Goal: Task Accomplishment & Management: Use online tool/utility

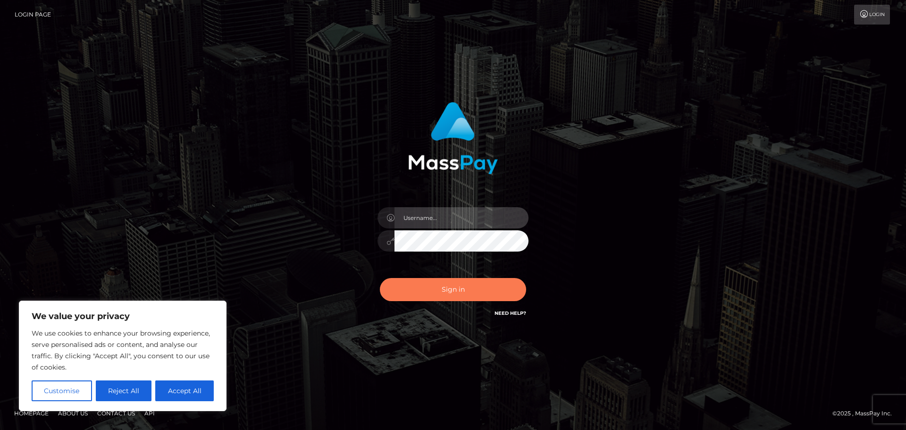
type input "Jennifer"
click at [458, 285] on button "Sign in" at bounding box center [453, 289] width 146 height 23
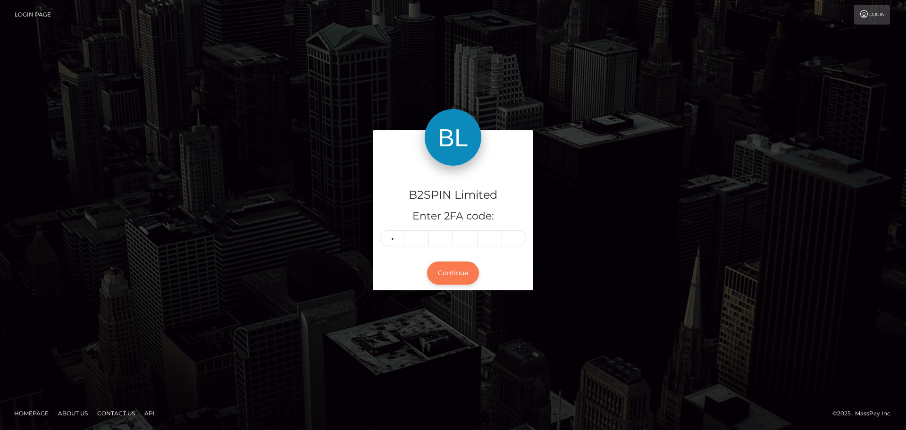
type input "8"
type input "2"
type input "0"
type input "7"
type input "2"
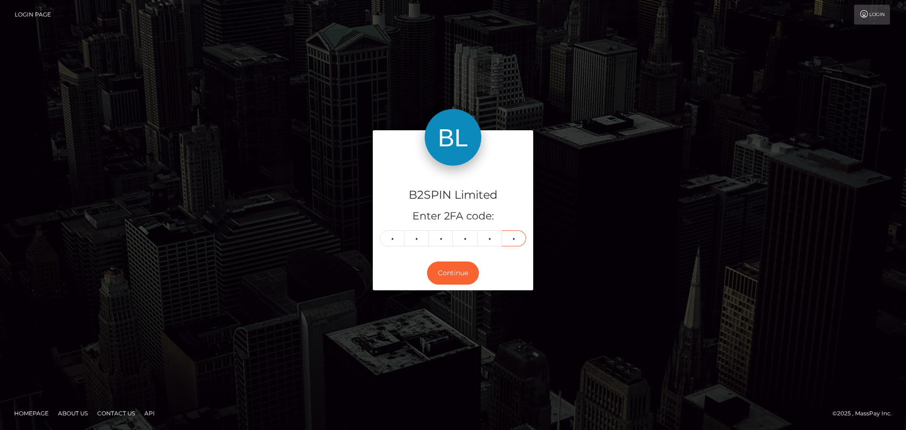
type input "0"
click at [518, 429] on footer "Homepage About Us Contact Us API © 2025 , MassPay Inc." at bounding box center [453, 413] width 906 height 33
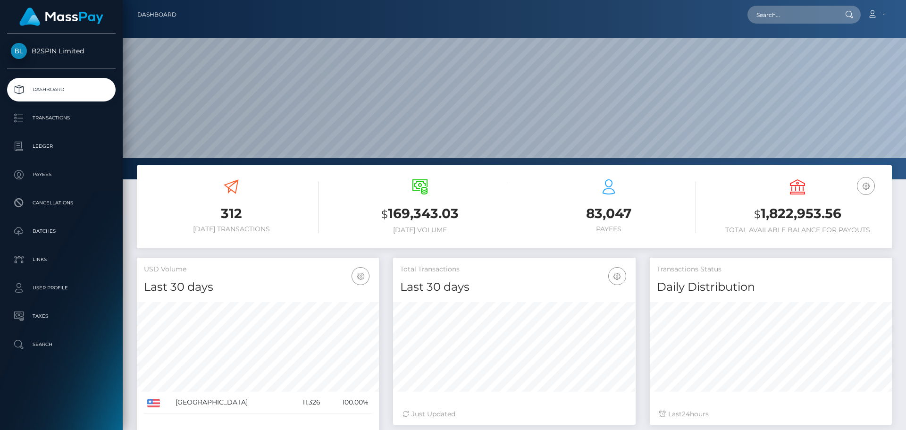
scroll to position [168, 243]
click at [66, 125] on p "Transactions" at bounding box center [61, 118] width 101 height 14
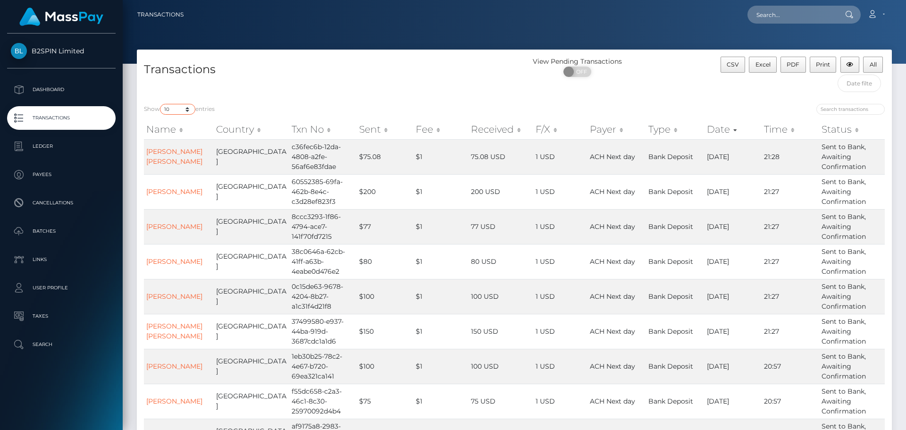
click at [189, 110] on select "10 25 50 100 250 500 1,000 3,500" at bounding box center [177, 109] width 35 height 11
select select "3500"
click at [161, 104] on select "10 25 50 100 250 500 1,000 3,500" at bounding box center [177, 109] width 35 height 11
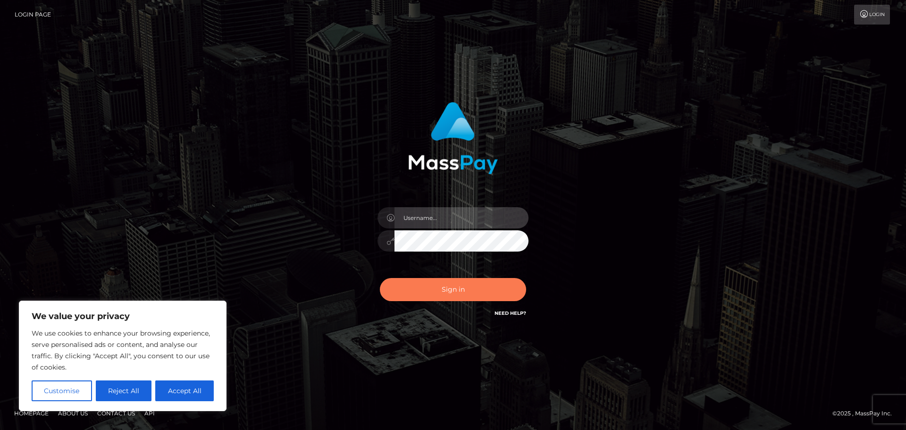
type input "Jennifer"
click at [491, 283] on button "Sign in" at bounding box center [453, 289] width 146 height 23
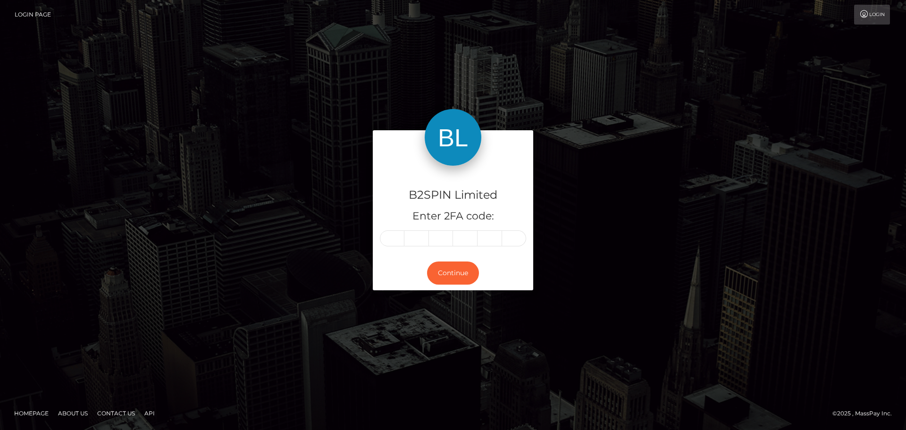
click at [397, 242] on input "text" at bounding box center [392, 238] width 25 height 16
type input "2"
type input "0"
type input "3"
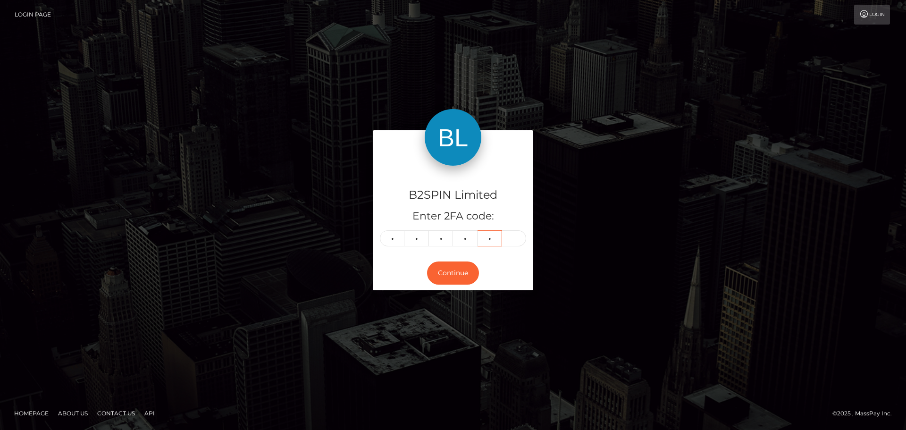
type input "6"
drag, startPoint x: 553, startPoint y: 254, endPoint x: 464, endPoint y: 241, distance: 90.3
click at [553, 254] on div "B2SPIN Limited Enter 2FA code: Continue" at bounding box center [453, 214] width 538 height 169
click at [384, 236] on input "text" at bounding box center [392, 238] width 25 height 16
type input "5"
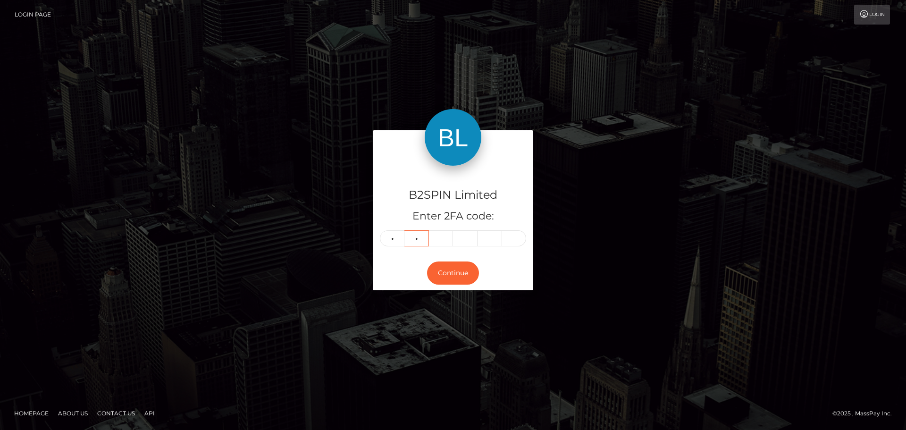
type input "2"
type input "3"
type input "6"
type input "2"
type input "5"
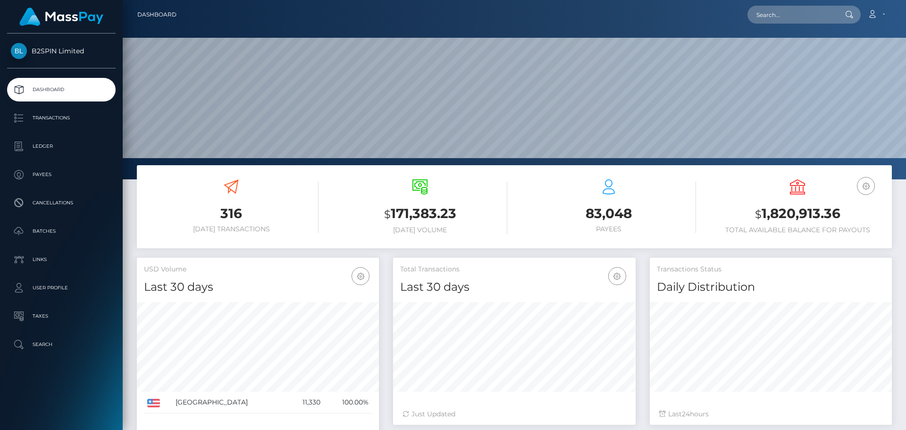
scroll to position [168, 243]
click at [800, 23] on input "text" at bounding box center [792, 15] width 89 height 18
paste input "1522372051"
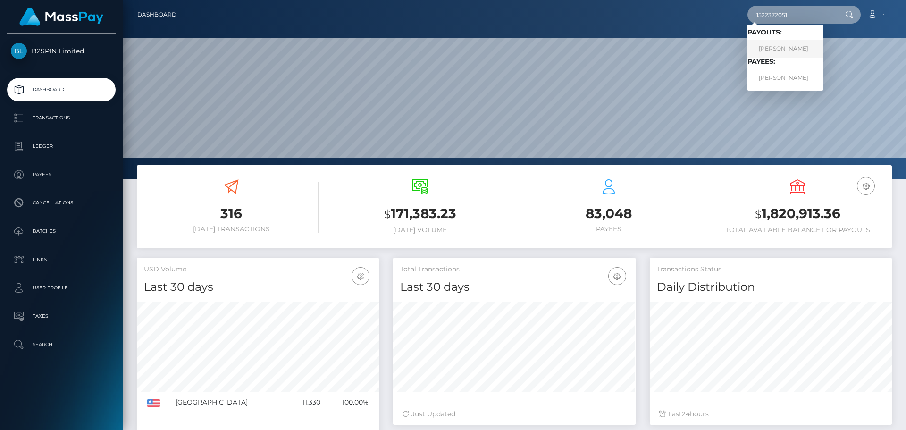
type input "1522372051"
click at [792, 48] on link "DANIEL JOSEPH POTTS" at bounding box center [786, 48] width 76 height 17
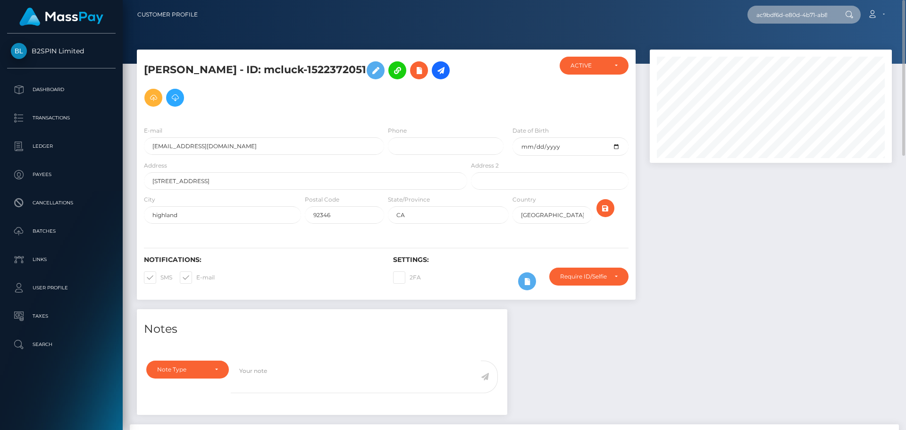
click at [813, 15] on input "ac9bdf6d-e80d-4b71-ab89-b04764f6407d" at bounding box center [792, 15] width 89 height 18
click at [814, 190] on div at bounding box center [771, 180] width 256 height 260
click at [797, 19] on input "text" at bounding box center [792, 15] width 89 height 18
paste input "ac9bdf6d-e80d-4b71-ab89-b04764f6407d"
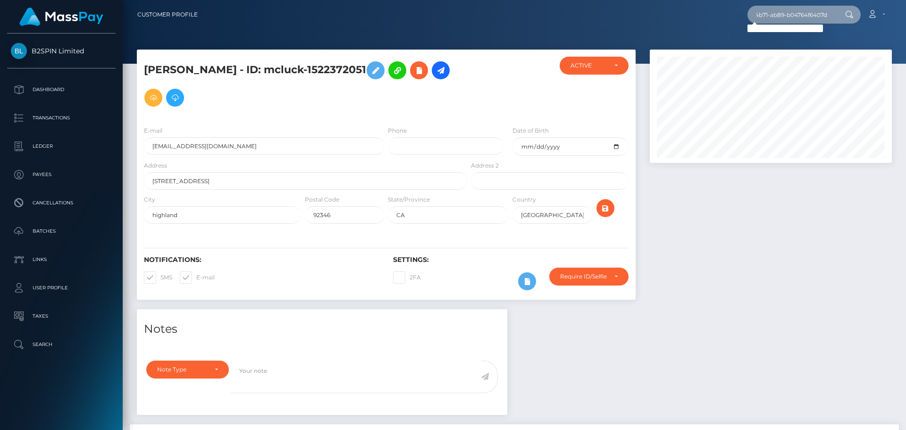
type input "ac9bdf6d-e80d-4b71-ab89-b04764f6407d"
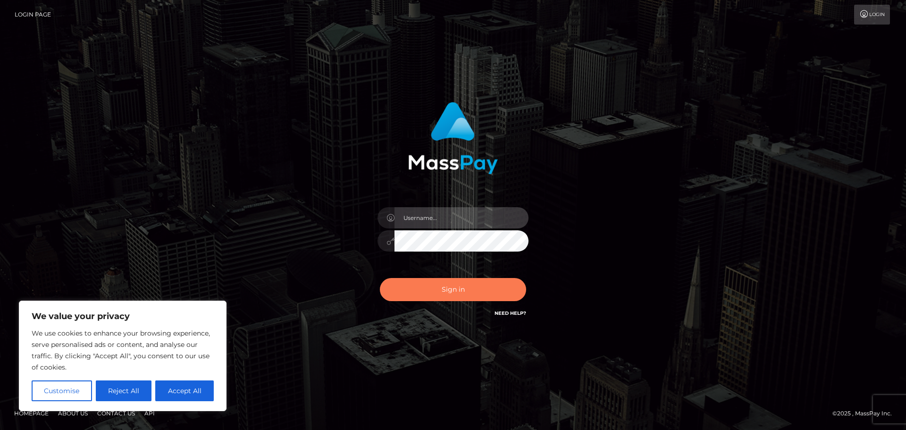
type input "[PERSON_NAME]"
click at [470, 295] on button "Sign in" at bounding box center [453, 289] width 146 height 23
type input "[PERSON_NAME]"
click at [470, 295] on button "Sign in" at bounding box center [453, 289] width 146 height 23
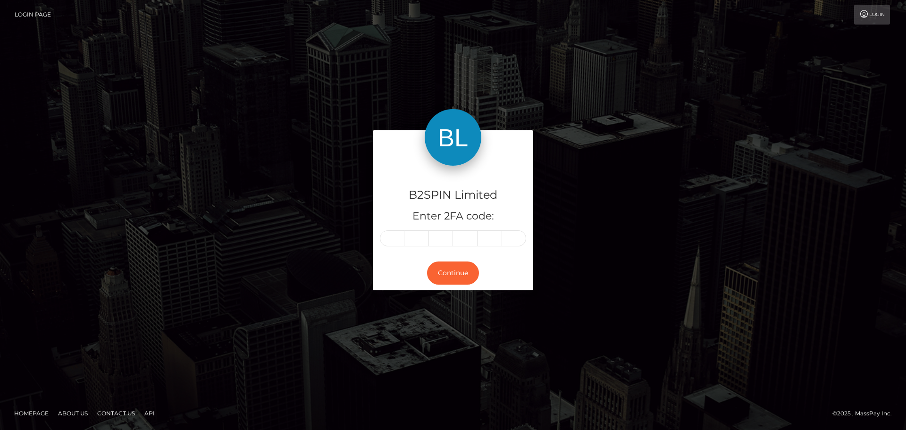
click at [607, 234] on div "B2SPIN Limited Enter 2FA code: Continue" at bounding box center [453, 214] width 538 height 169
click at [394, 238] on input "text" at bounding box center [392, 238] width 25 height 16
type input "9"
type input "7"
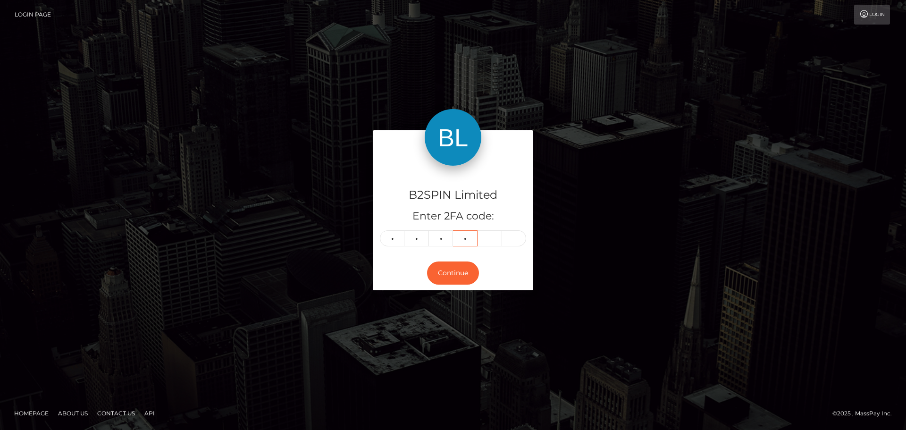
type input "8"
type input "1"
click at [517, 429] on footer "Homepage About Us Contact Us API © 2025 , MassPay Inc." at bounding box center [453, 413] width 906 height 33
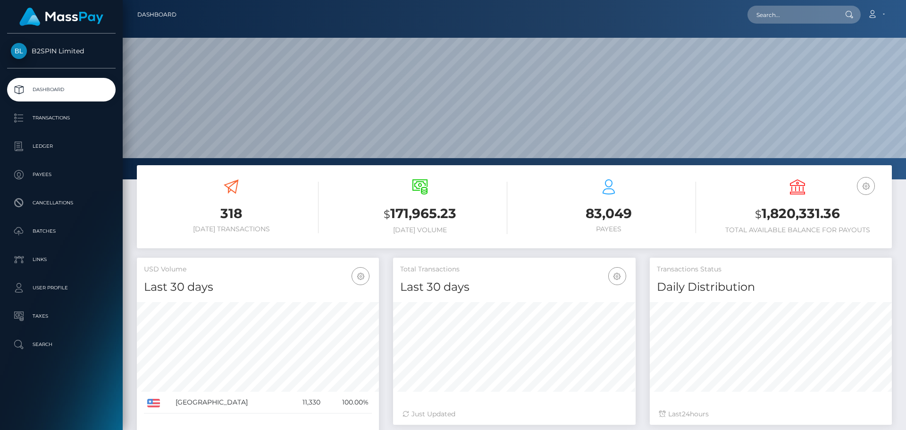
scroll to position [168, 243]
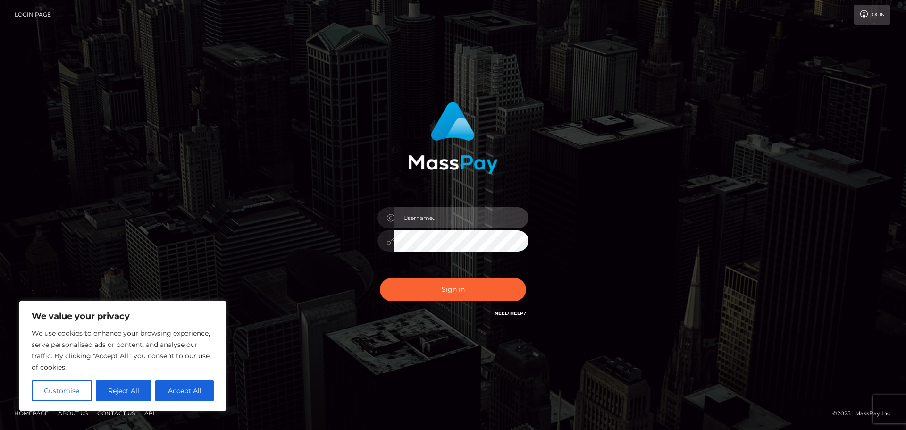
type input "[PERSON_NAME]"
click at [741, 36] on div "Jennifer Sign in" at bounding box center [453, 215] width 906 height 382
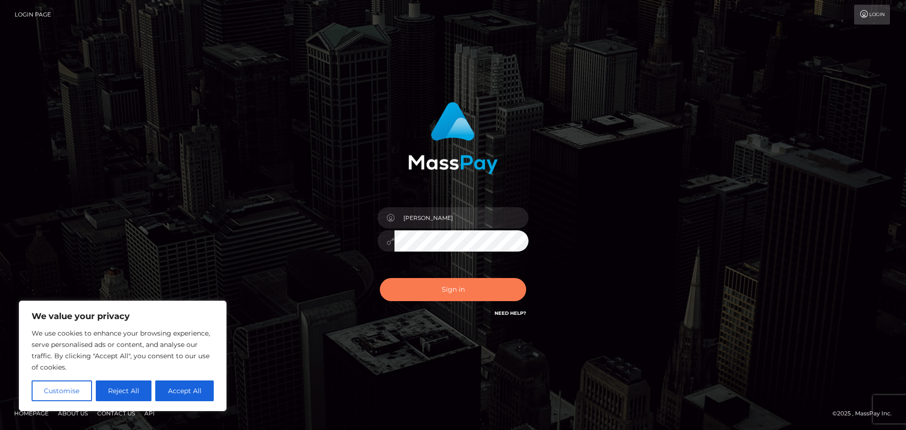
click at [453, 295] on button "Sign in" at bounding box center [453, 289] width 146 height 23
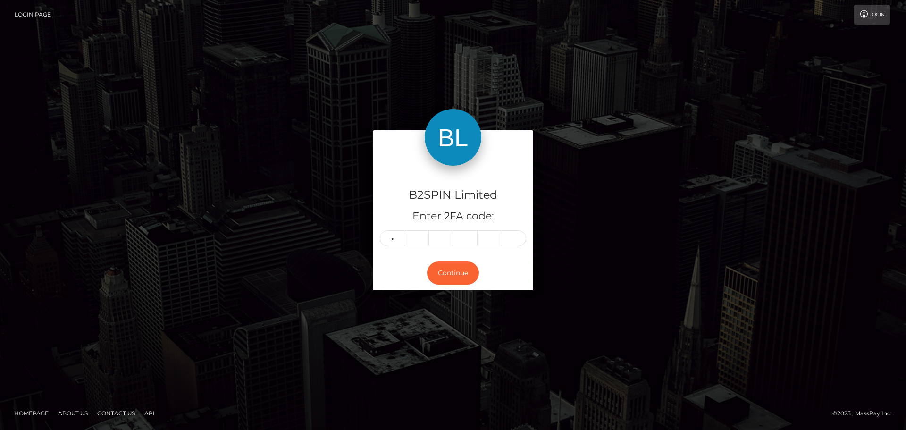
type input "9"
type input "5"
type input "8"
type input "3"
type input "8"
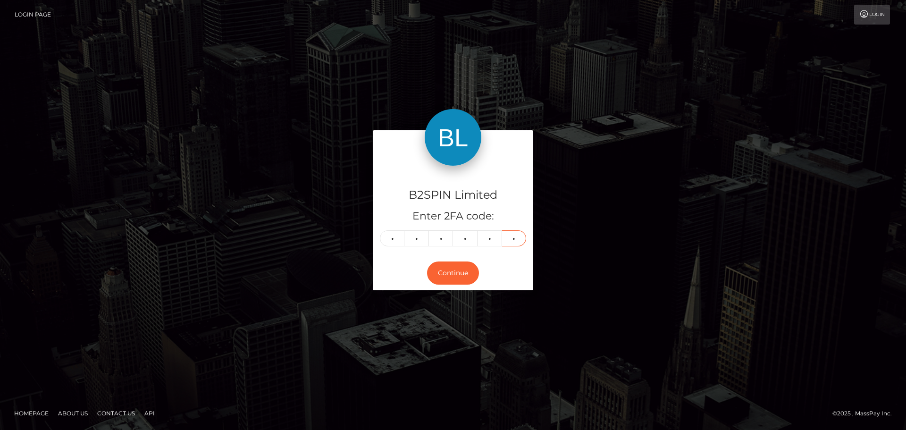
type input "0"
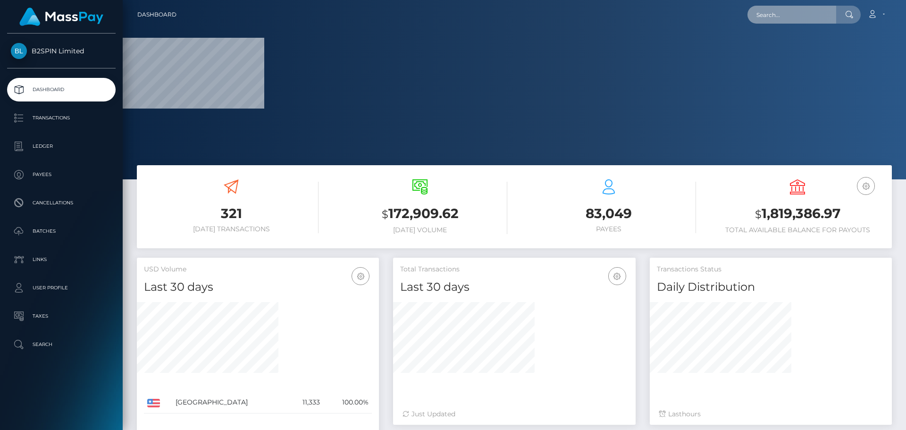
click at [775, 13] on input "text" at bounding box center [792, 15] width 89 height 18
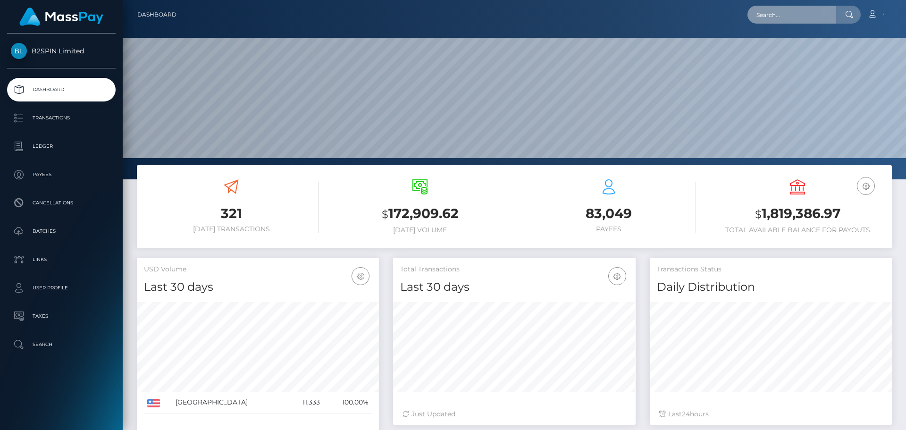
scroll to position [168, 243]
paste input "d244267d-5215-4ef9-a8a8-445838b501bd"
click at [801, 10] on input "d244267d-5215-4ef9-a8a8-445838b501bd" at bounding box center [792, 15] width 89 height 18
paste input "2105796905"
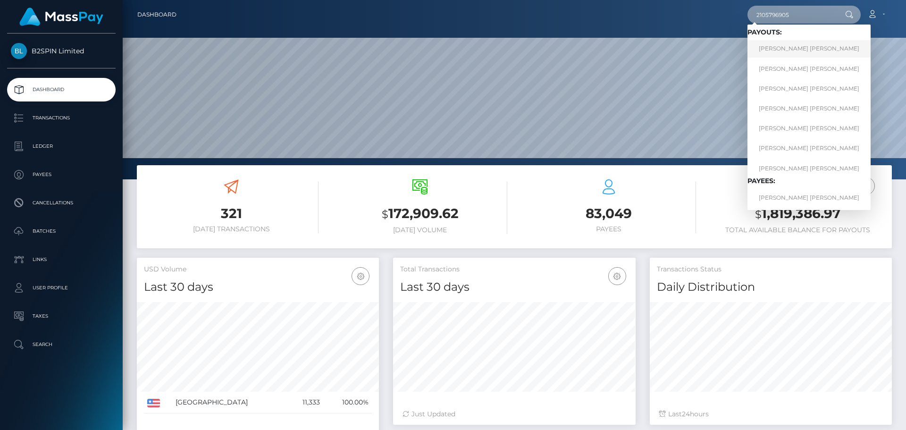
type input "2105796905"
click at [802, 40] on link "Juan Carlos Martinez Paz" at bounding box center [809, 48] width 123 height 17
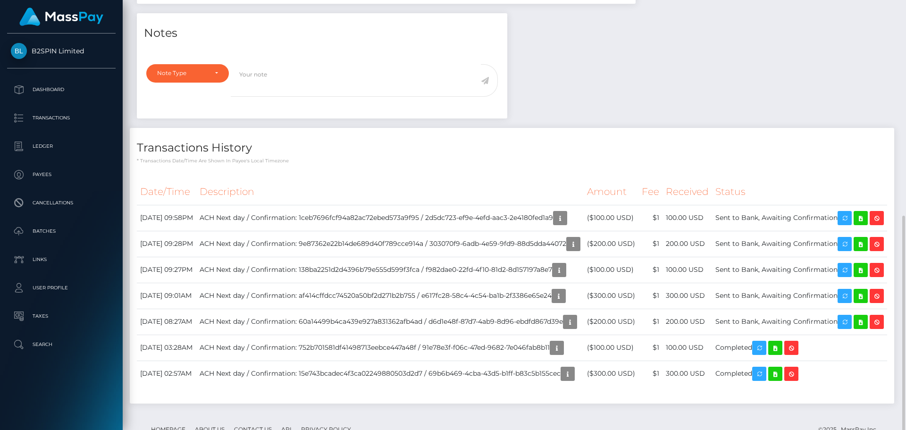
scroll to position [330, 0]
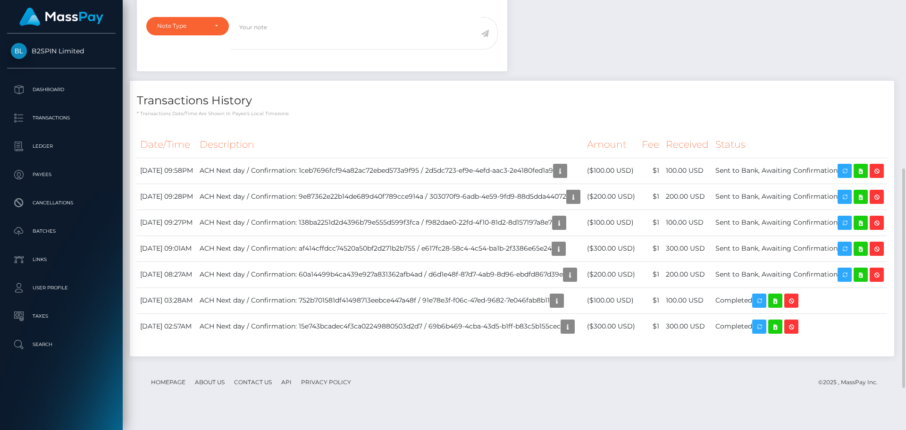
click at [706, 42] on div "Notes Note Type Compliance Clear Compliance General Note Type" at bounding box center [515, 166] width 770 height 400
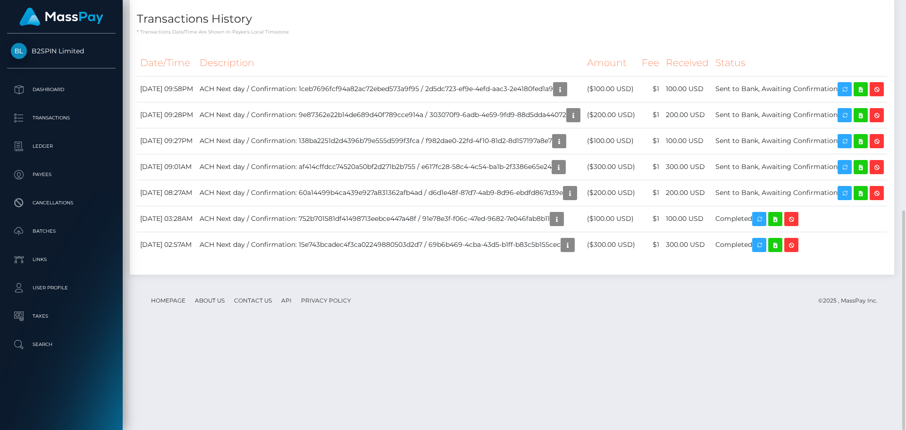
click at [680, 27] on h4 "Transactions History" at bounding box center [512, 19] width 751 height 17
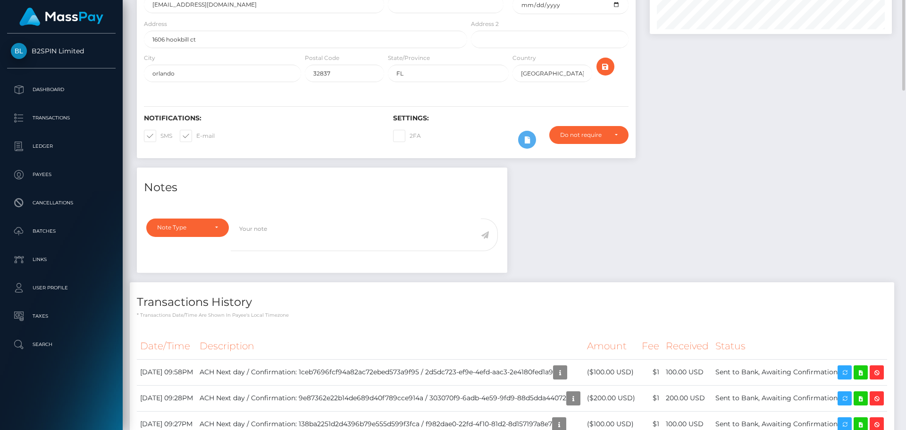
scroll to position [0, 0]
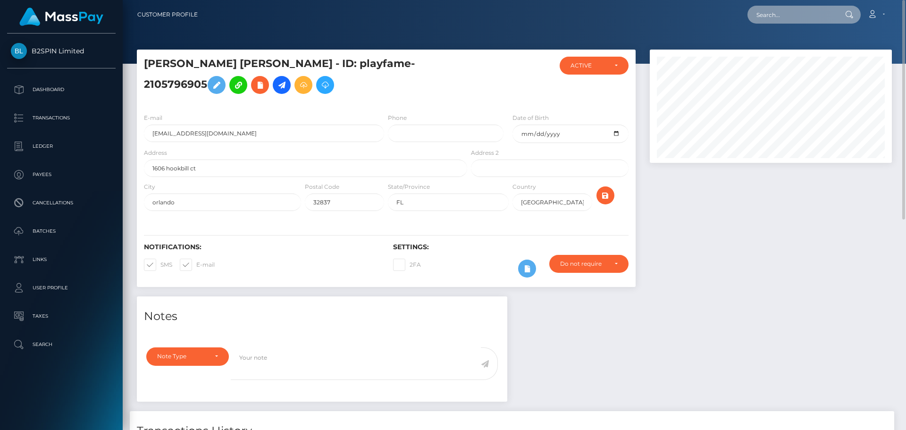
click at [803, 8] on input "text" at bounding box center [792, 15] width 89 height 18
paste input "d244267d-5215-4ef9-a8a8-445838b501bd"
type input "d244267d-5215-4ef9-a8a8-445838b501bd"
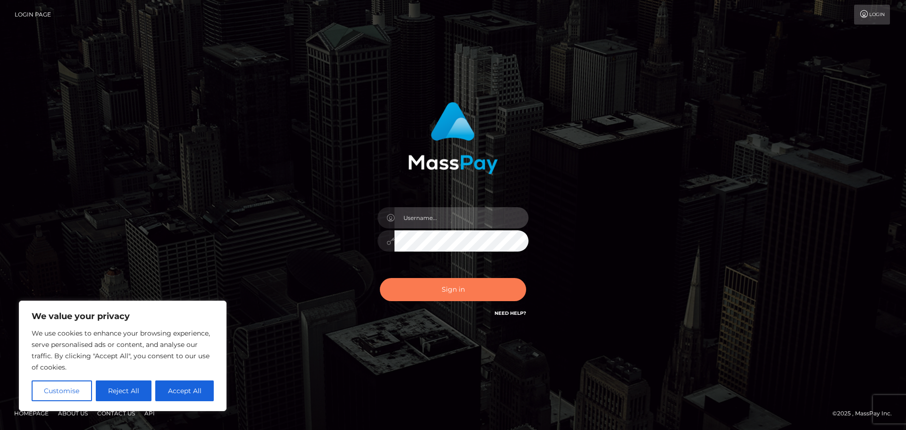
type input "[PERSON_NAME]"
click at [505, 286] on button "Sign in" at bounding box center [453, 289] width 146 height 23
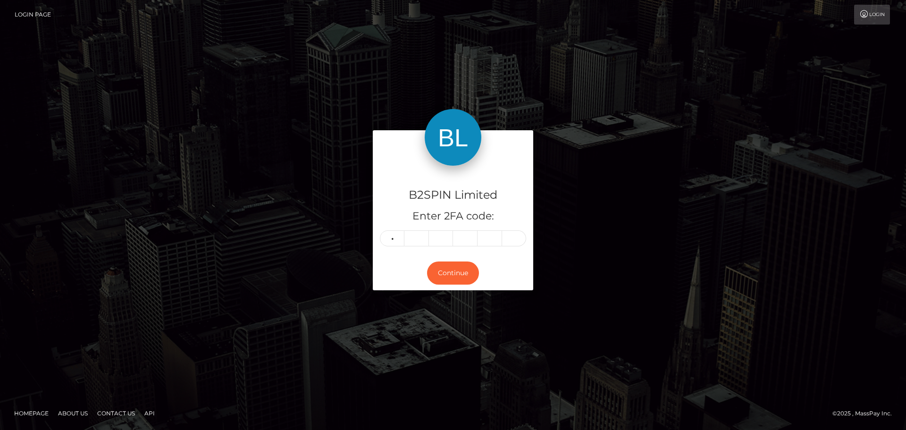
type input "6"
type input "0"
type input "9"
type input "3"
type input "0"
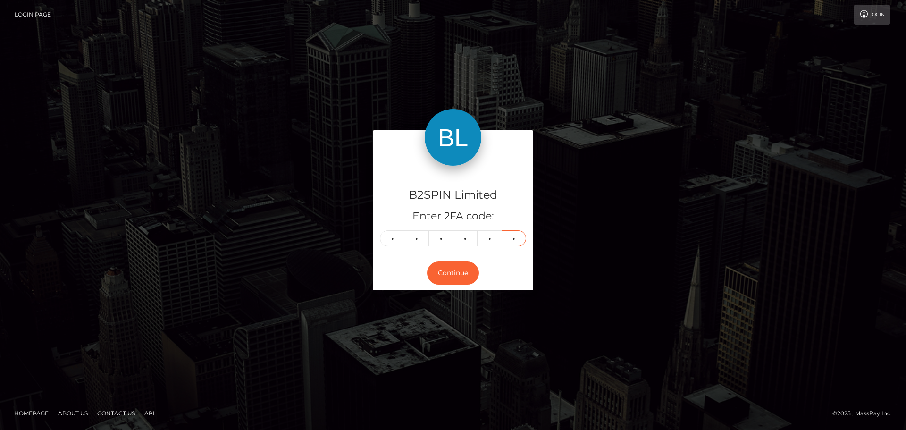
type input "7"
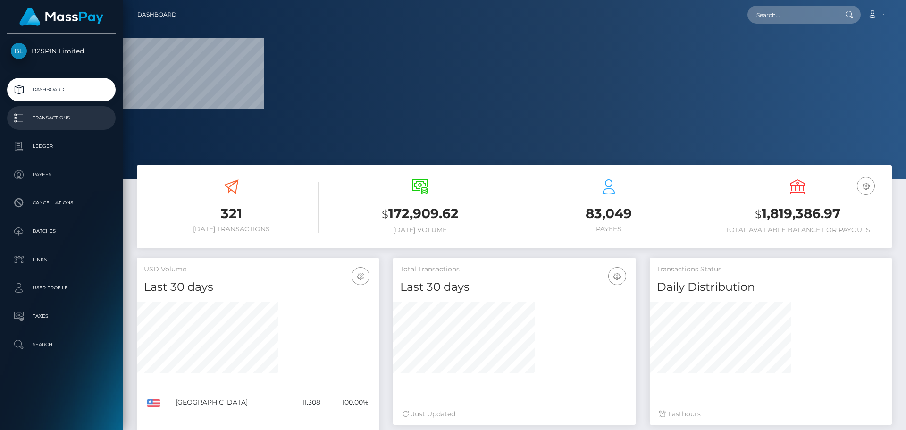
click at [63, 127] on link "Transactions" at bounding box center [61, 118] width 109 height 24
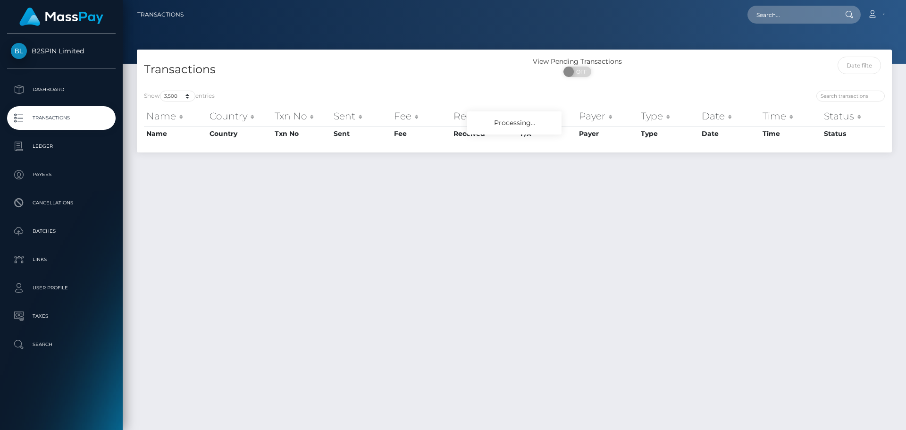
select select "3500"
click at [181, 95] on select "10 25 50 100 250 500 1,000 3,500" at bounding box center [177, 96] width 35 height 11
drag, startPoint x: 272, startPoint y: 91, endPoint x: 279, endPoint y: 89, distance: 6.9
click at [274, 91] on div "Show 10 25 50 100 250 500 1,000 3,500 entries" at bounding box center [326, 97] width 364 height 13
drag, startPoint x: 288, startPoint y: 83, endPoint x: 282, endPoint y: 71, distance: 12.7
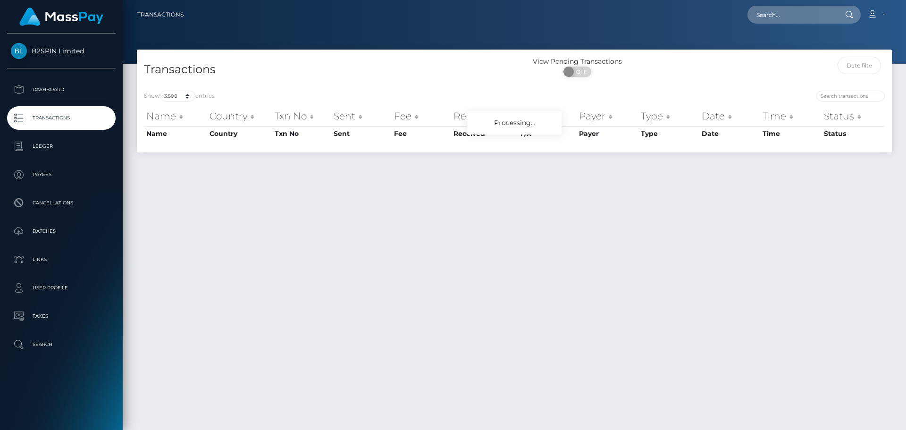
click at [276, 77] on h4 "Transactions" at bounding box center [326, 69] width 364 height 17
drag, startPoint x: 294, startPoint y: 68, endPoint x: 276, endPoint y: 45, distance: 29.3
click at [276, 45] on div at bounding box center [515, 32] width 784 height 64
drag, startPoint x: 327, startPoint y: 64, endPoint x: 313, endPoint y: 69, distance: 15.3
click at [313, 69] on h4 "Transactions" at bounding box center [326, 69] width 364 height 17
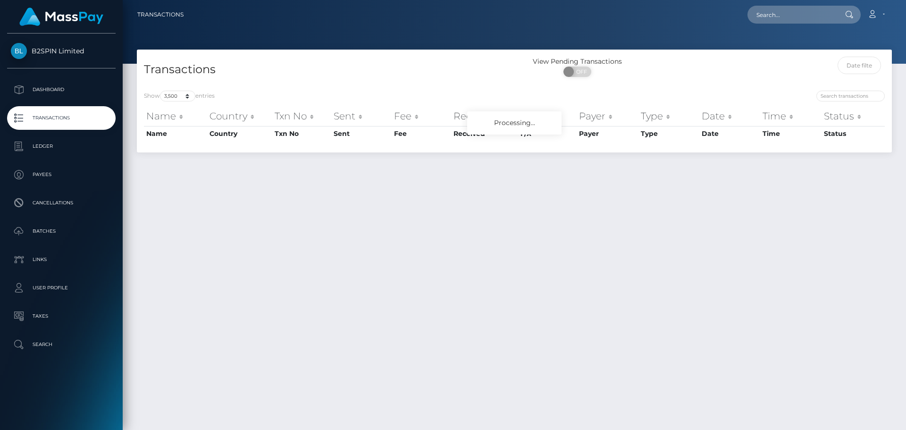
drag, startPoint x: 313, startPoint y: 70, endPoint x: 308, endPoint y: 71, distance: 4.7
click at [307, 71] on h4 "Transactions" at bounding box center [326, 69] width 364 height 17
click at [309, 69] on h4 "Transactions" at bounding box center [326, 69] width 364 height 17
drag, startPoint x: 347, startPoint y: 64, endPoint x: 340, endPoint y: 64, distance: 6.6
click at [340, 64] on h4 "Transactions" at bounding box center [326, 69] width 364 height 17
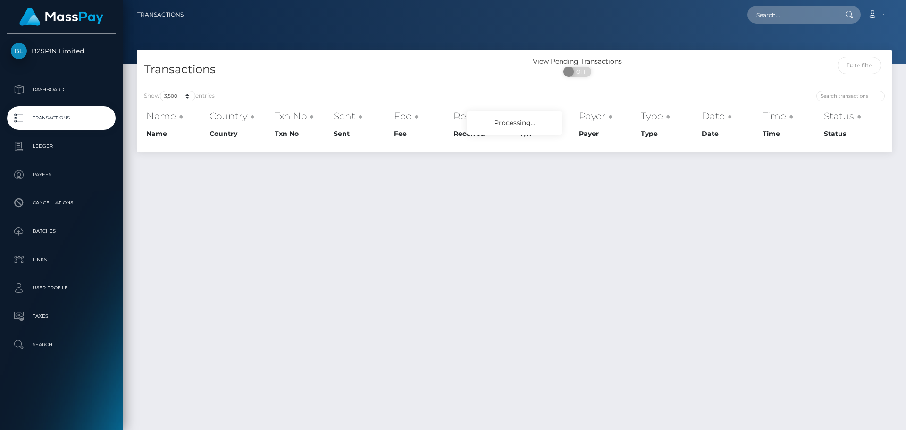
drag, startPoint x: 345, startPoint y: 64, endPoint x: 334, endPoint y: 65, distance: 11.4
click at [334, 65] on h4 "Transactions" at bounding box center [326, 69] width 364 height 17
drag, startPoint x: 342, startPoint y: 65, endPoint x: 337, endPoint y: 66, distance: 4.7
click at [337, 66] on h4 "Transactions" at bounding box center [326, 69] width 364 height 17
drag, startPoint x: 339, startPoint y: 66, endPoint x: 312, endPoint y: 73, distance: 27.5
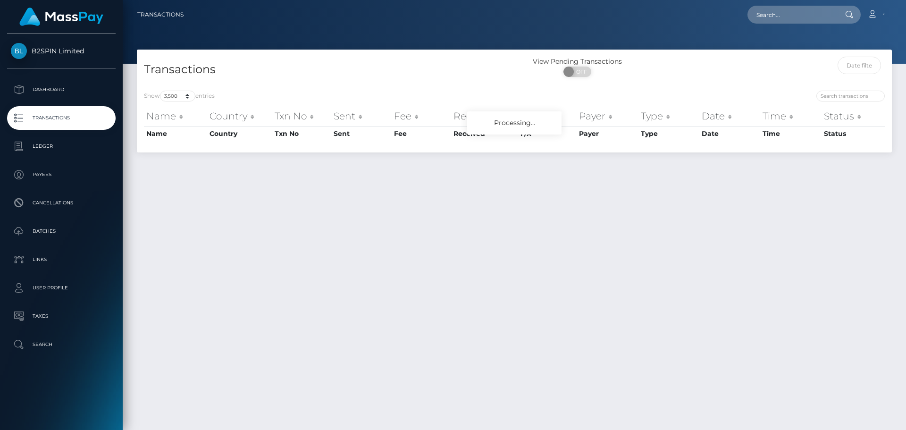
click at [312, 73] on h4 "Transactions" at bounding box center [326, 69] width 364 height 17
drag, startPoint x: 325, startPoint y: 76, endPoint x: 299, endPoint y: 77, distance: 26.5
click at [299, 77] on h4 "Transactions" at bounding box center [326, 69] width 364 height 17
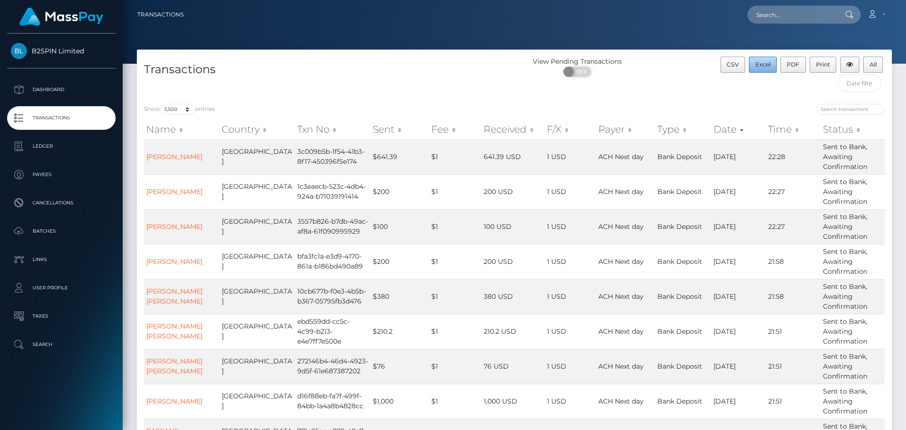
click at [758, 60] on button "Excel" at bounding box center [763, 65] width 28 height 16
